Goal: Task Accomplishment & Management: Manage account settings

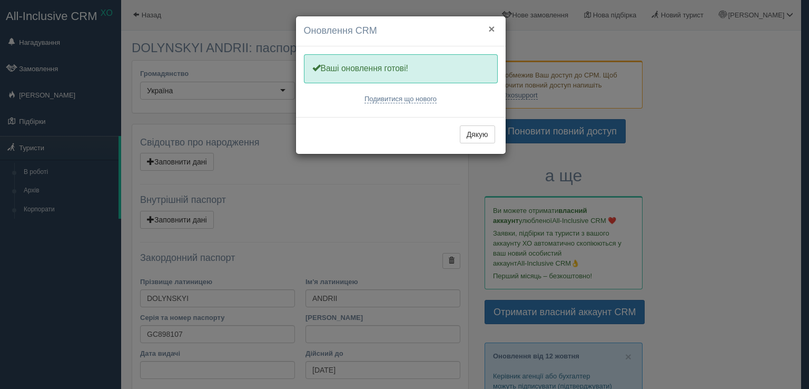
click at [493, 23] on button "×" at bounding box center [491, 28] width 6 height 11
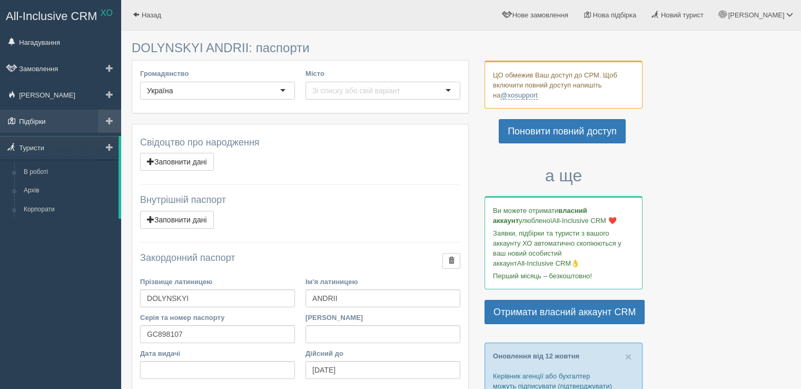
click at [42, 116] on link "Підбірки" at bounding box center [60, 121] width 121 height 23
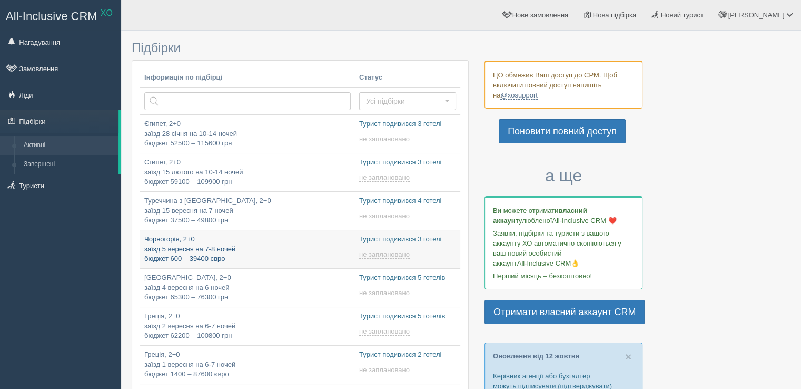
type input "2025-10-15 18:40"
click at [177, 243] on p "Чорногорія, 2+0 заїзд 5 вересня на 7-8 ночей бюджет 600 – 39400 євро" at bounding box center [247, 248] width 206 height 29
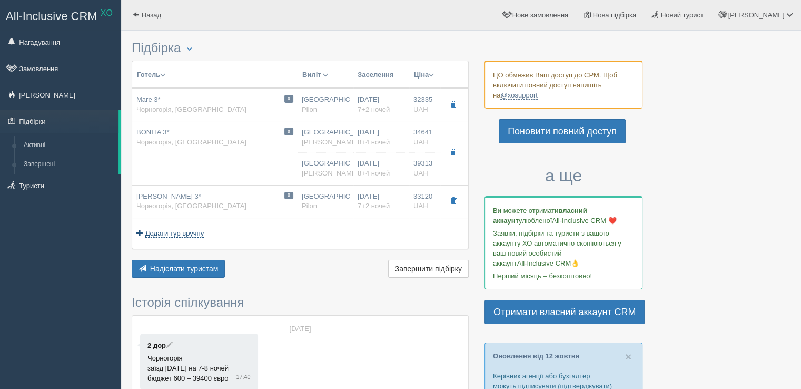
click at [193, 229] on span "Додати тур вручну" at bounding box center [174, 233] width 59 height 8
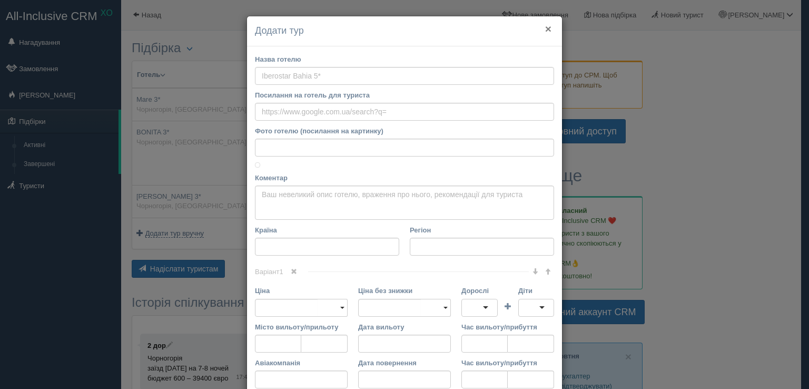
click at [545, 26] on button "×" at bounding box center [548, 28] width 6 height 11
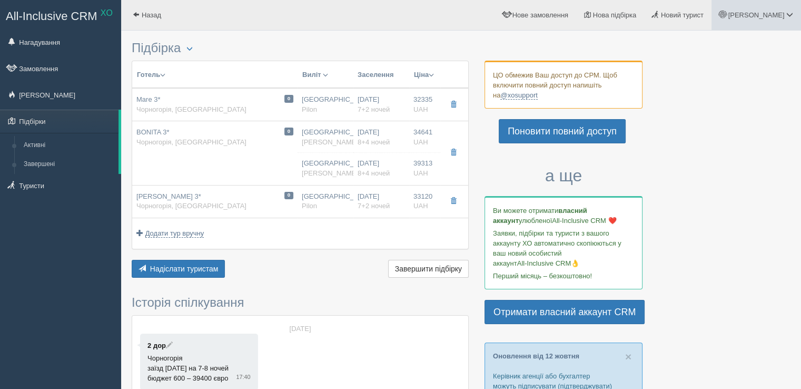
click at [790, 11] on span at bounding box center [789, 14] width 7 height 7
click at [729, 46] on span "Мій профіль" at bounding box center [726, 47] width 39 height 8
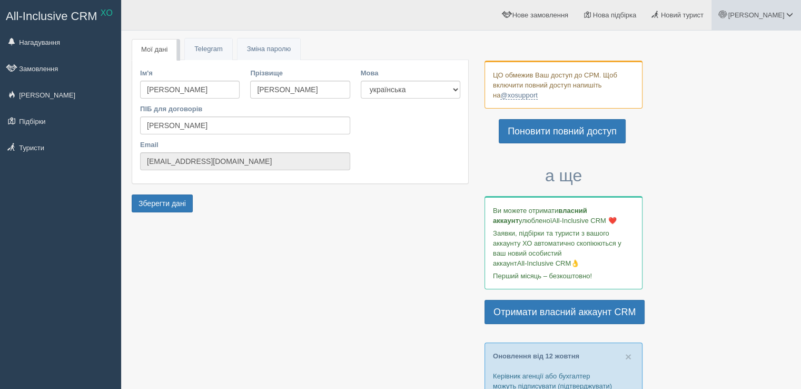
click at [789, 11] on span at bounding box center [789, 14] width 7 height 7
click at [734, 108] on link "Допомога" at bounding box center [743, 114] width 115 height 23
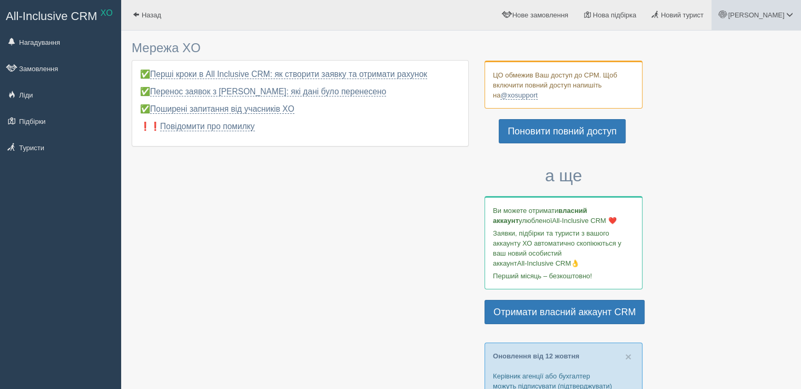
click at [771, 13] on span "[PERSON_NAME]" at bounding box center [756, 15] width 56 height 8
click at [719, 45] on span "Мій профіль" at bounding box center [726, 47] width 39 height 8
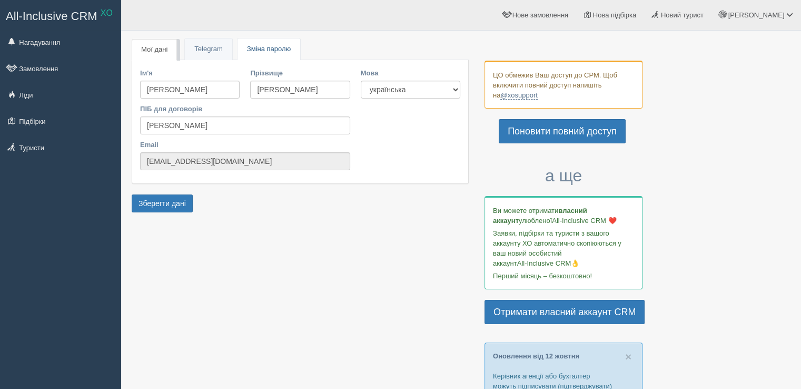
click at [268, 39] on link "Пароль Зміна паролю" at bounding box center [268, 49] width 63 height 22
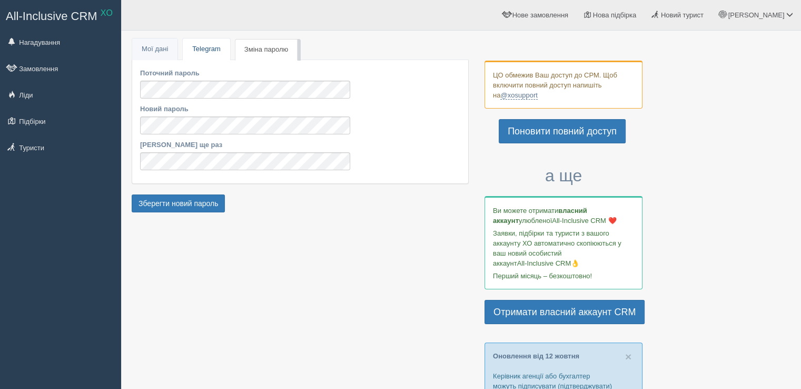
click at [207, 49] on link "Telegram" at bounding box center [206, 49] width 47 height 22
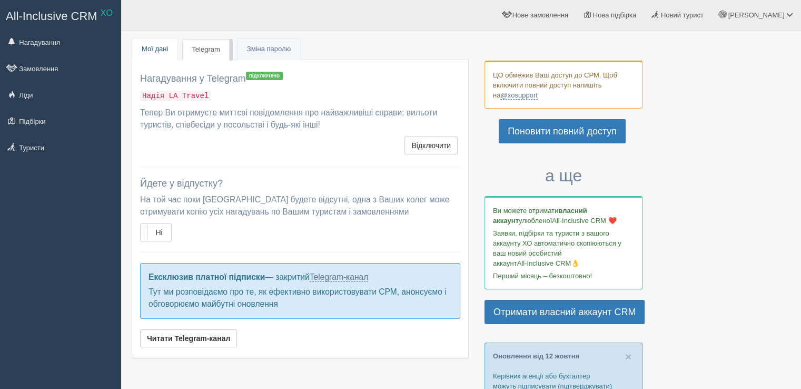
click at [161, 45] on link "Мої дані" at bounding box center [154, 49] width 45 height 22
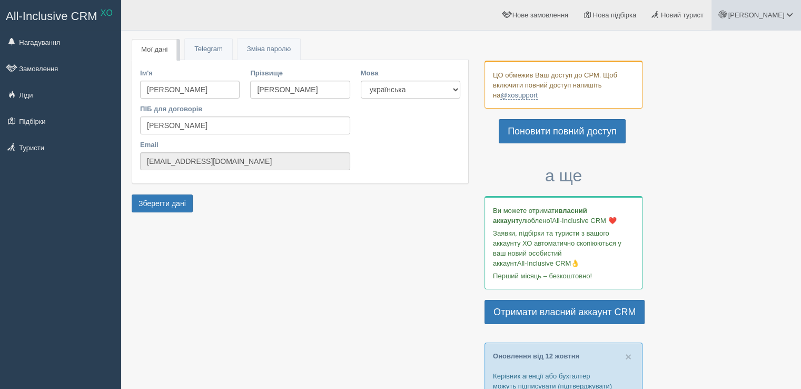
click at [788, 16] on span at bounding box center [789, 14] width 7 height 7
click at [712, 74] on link "Моя аналітика" at bounding box center [743, 69] width 115 height 23
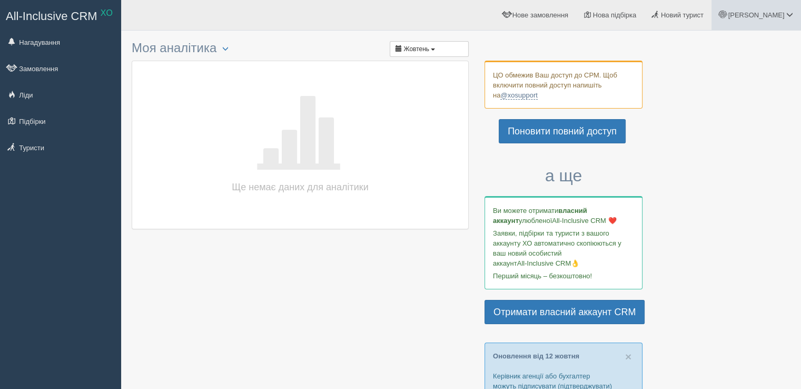
click at [784, 16] on span "[PERSON_NAME]" at bounding box center [756, 15] width 56 height 8
click at [731, 111] on span "Допомога" at bounding box center [722, 114] width 31 height 8
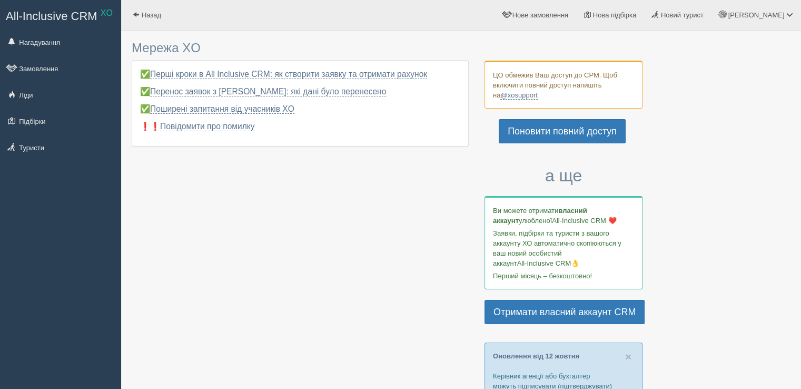
click at [58, 12] on span "All-Inclusive CRM" at bounding box center [52, 15] width 92 height 13
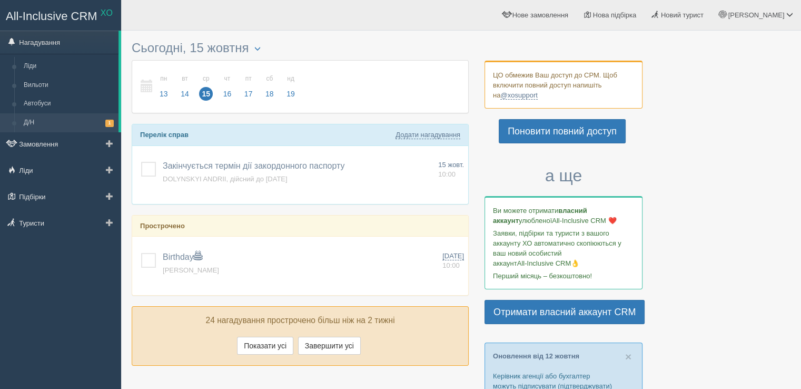
click at [66, 121] on link "Д/Н 1" at bounding box center [69, 122] width 100 height 19
